Goal: Information Seeking & Learning: Learn about a topic

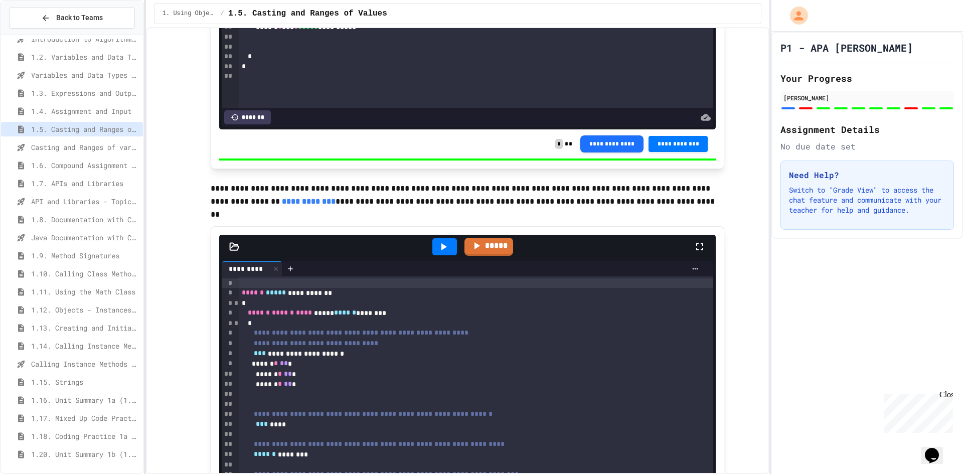
scroll to position [4272, 0]
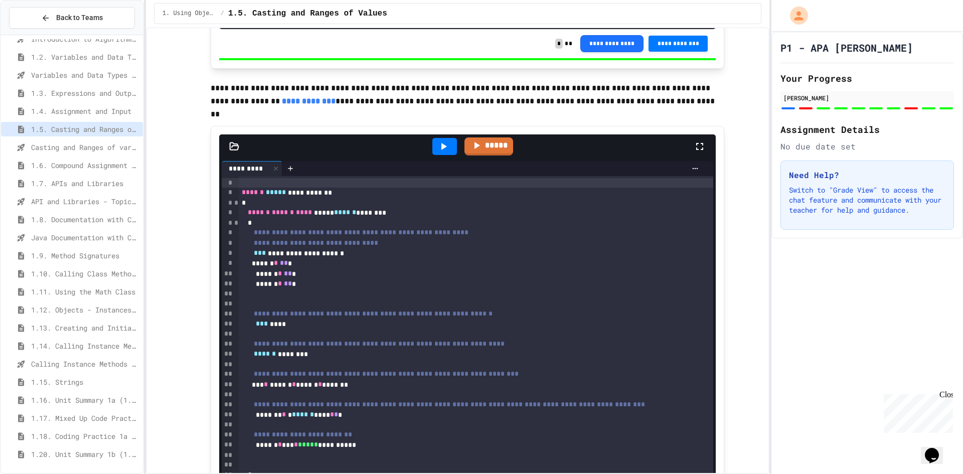
click at [73, 147] on span "Casting and Ranges of variables - Quiz" at bounding box center [85, 147] width 108 height 11
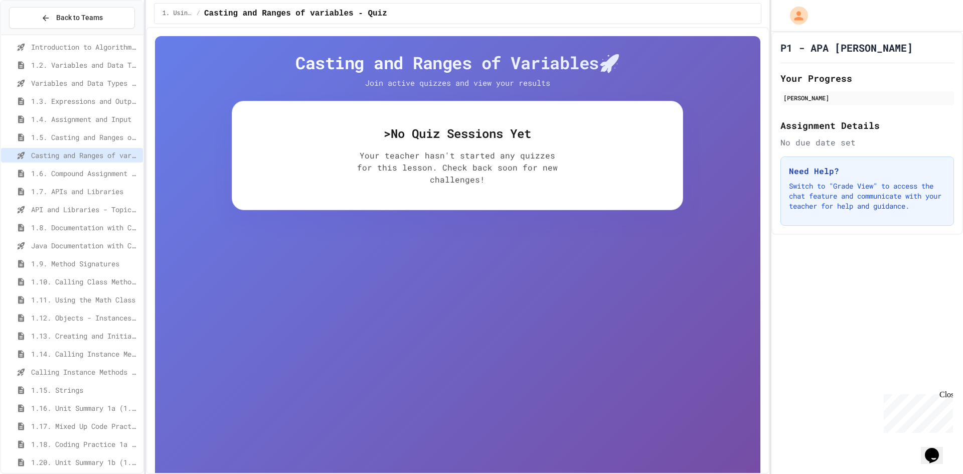
click at [82, 167] on div "1.6. Compound Assignment Operators" at bounding box center [72, 173] width 142 height 15
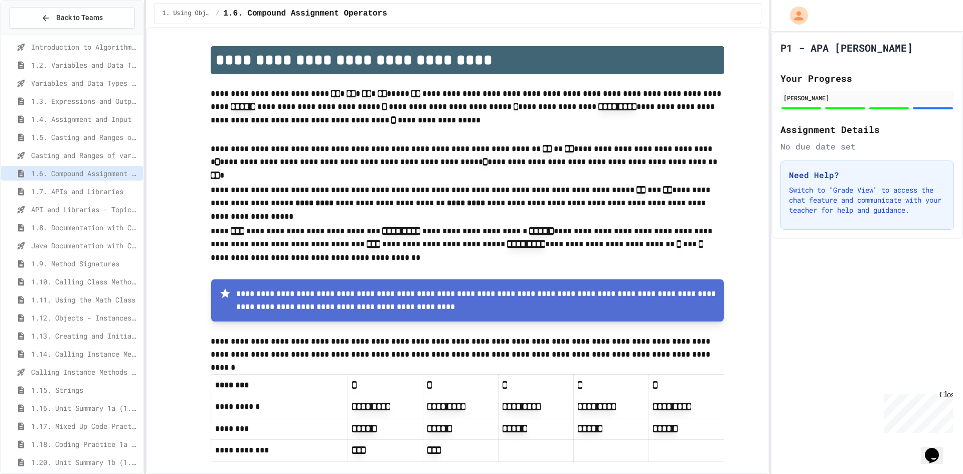
scroll to position [66, 0]
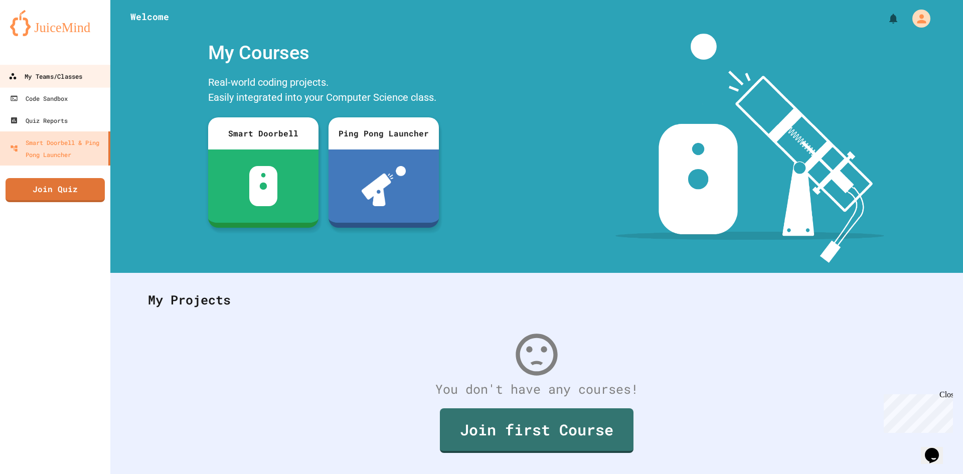
click at [65, 75] on div "My Teams/Classes" at bounding box center [46, 76] width 74 height 13
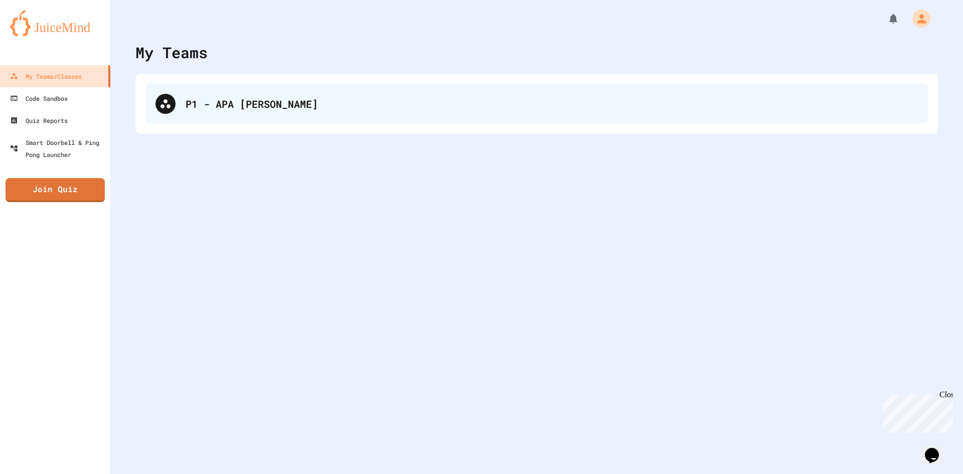
click at [385, 118] on div "P1 - APA [PERSON_NAME]" at bounding box center [536, 104] width 782 height 40
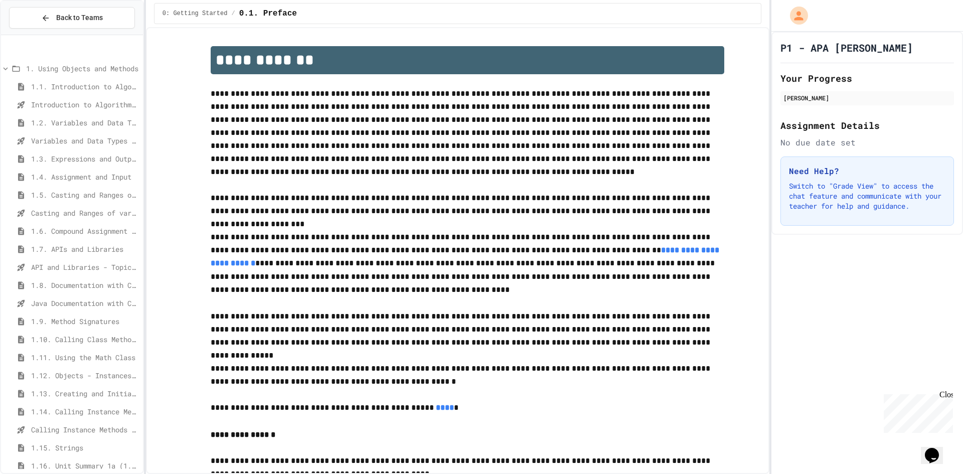
scroll to position [50, 0]
click at [49, 233] on span "1.8. Documentation with Comments and Preconditions" at bounding box center [85, 235] width 108 height 11
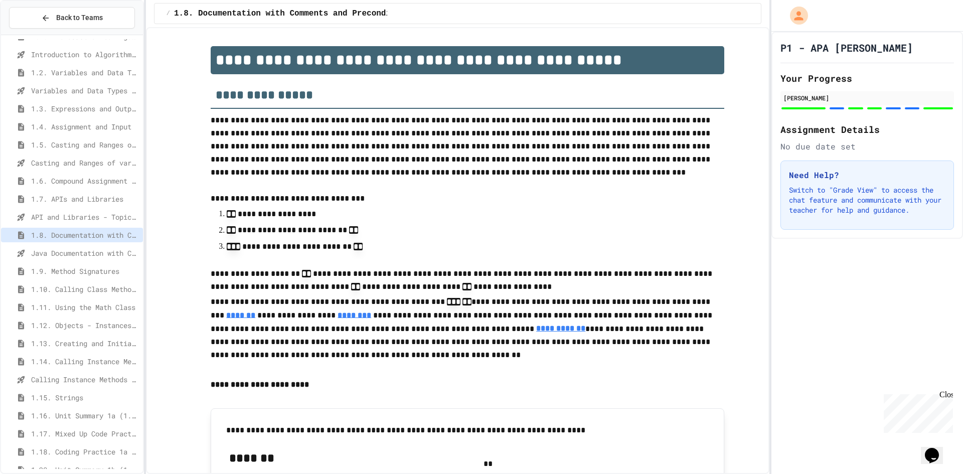
click at [53, 277] on div "1.9. Method Signatures" at bounding box center [72, 271] width 142 height 15
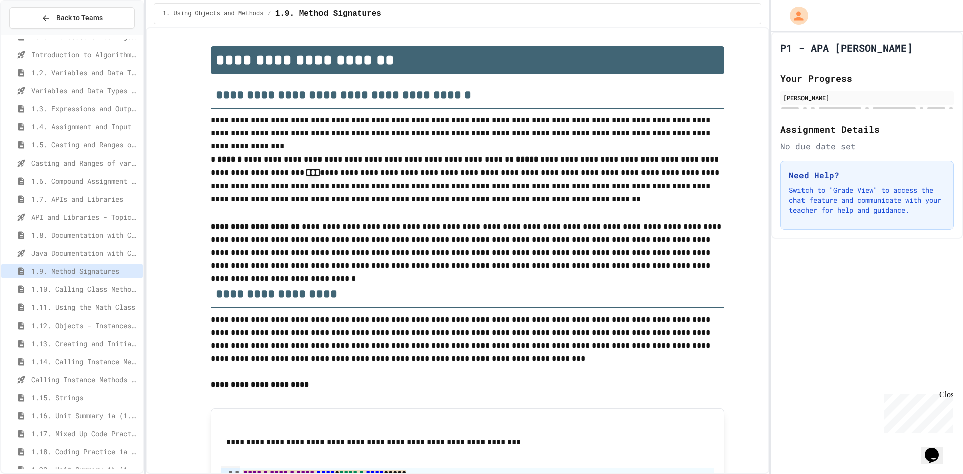
scroll to position [3767, 0]
